Goal: Task Accomplishment & Management: Manage account settings

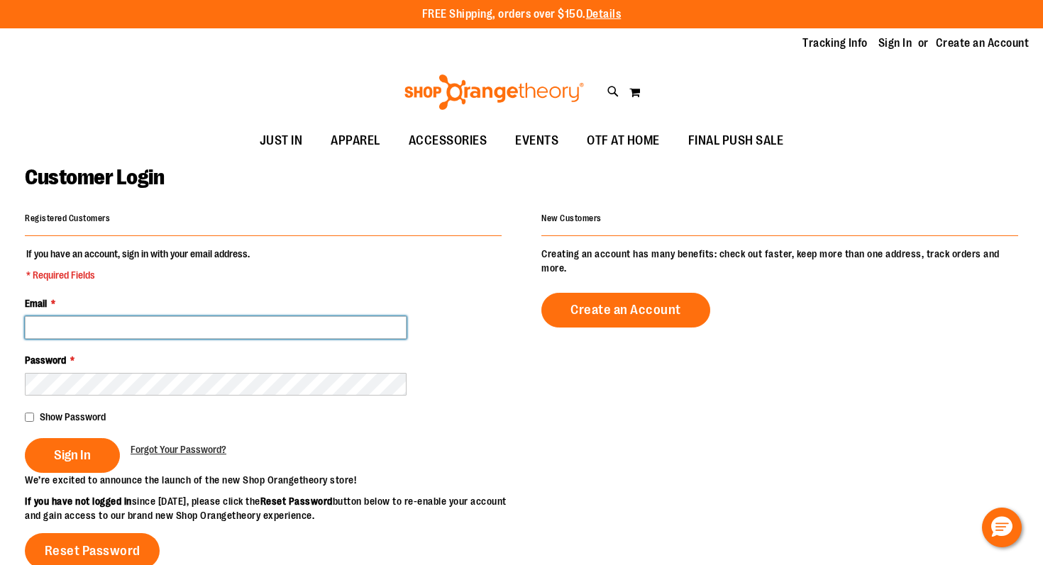
click at [160, 332] on input "Email *" at bounding box center [216, 327] width 382 height 23
type input "**********"
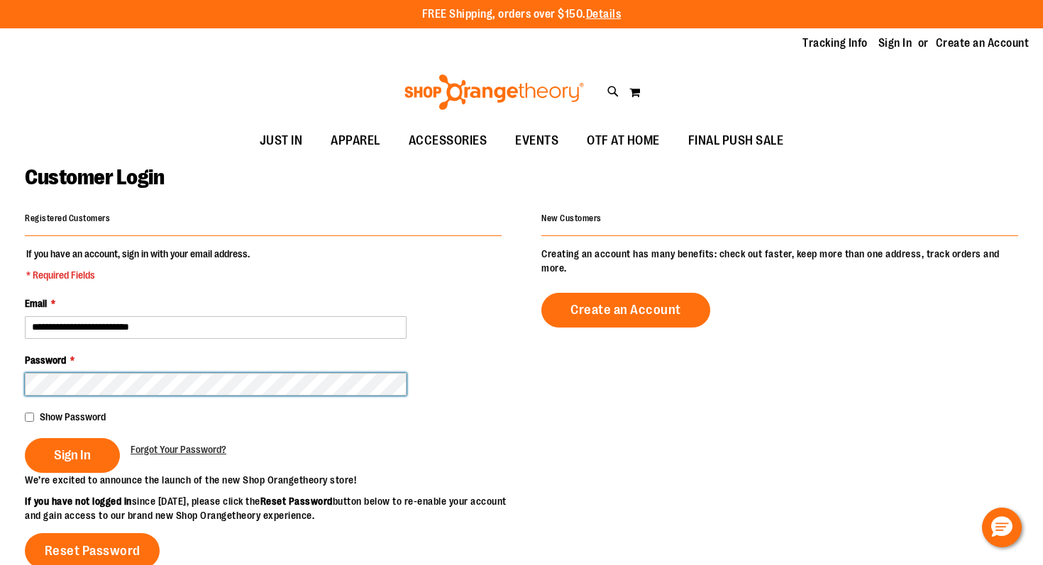
click at [25, 438] on button "Sign In" at bounding box center [72, 455] width 95 height 35
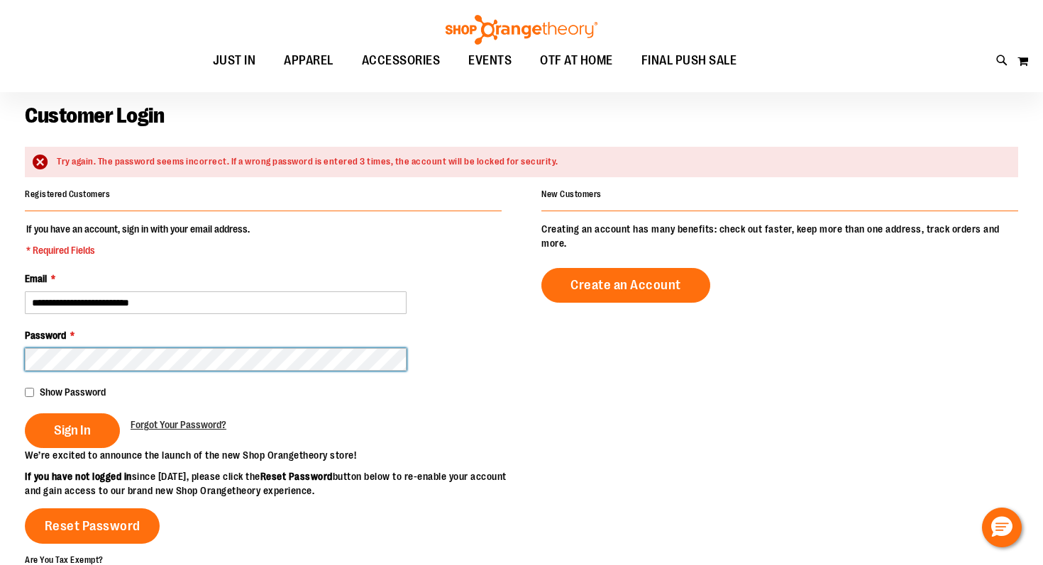
scroll to position [148, 0]
